Goal: Navigation & Orientation: Find specific page/section

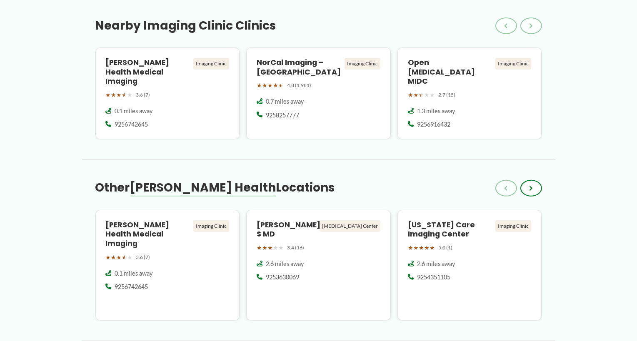
scroll to position [743, 0]
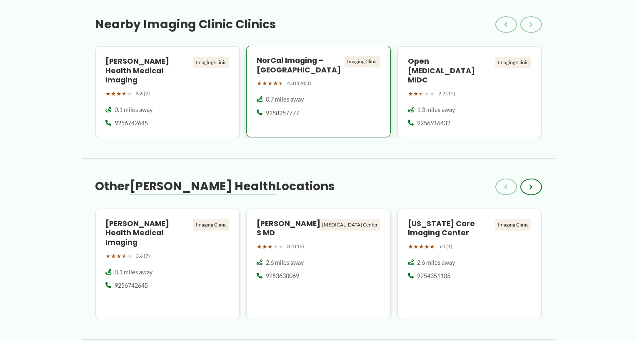
click at [372, 56] on div "Imaging Clinic" at bounding box center [362, 62] width 36 height 12
